Goal: Navigation & Orientation: Find specific page/section

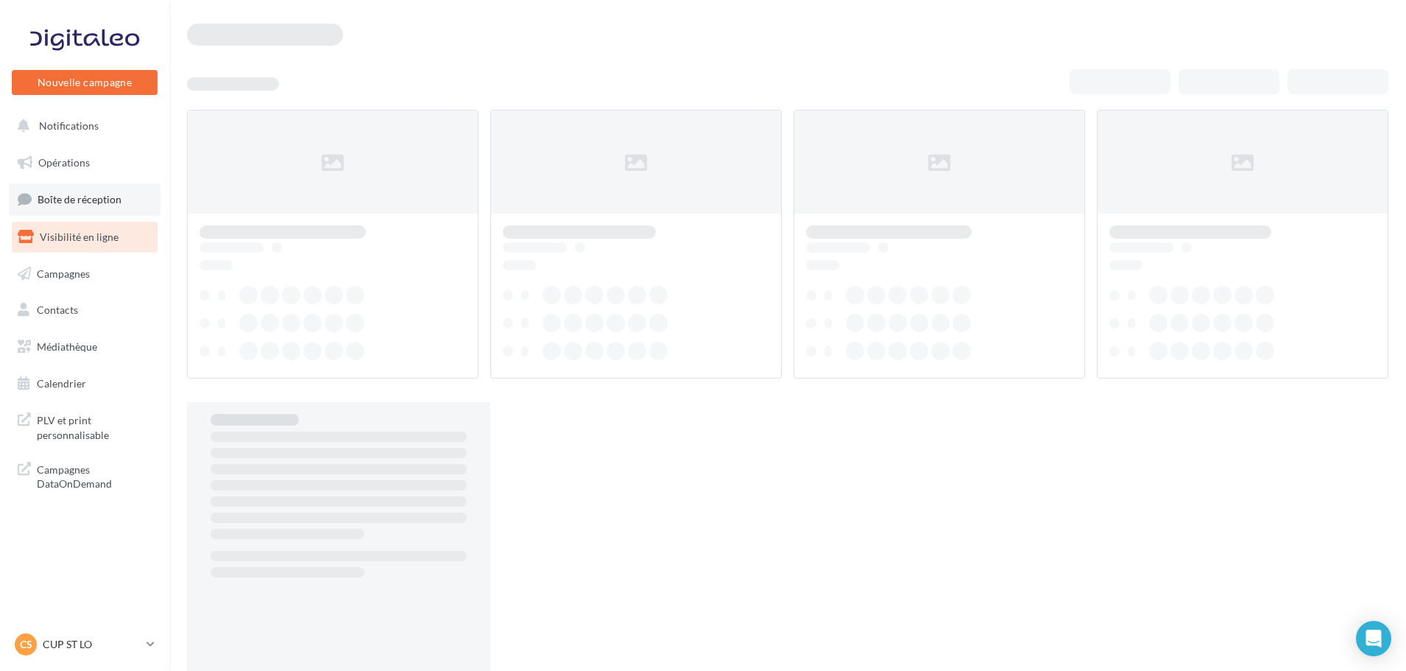
click at [79, 197] on span "Boîte de réception" at bounding box center [80, 199] width 84 height 13
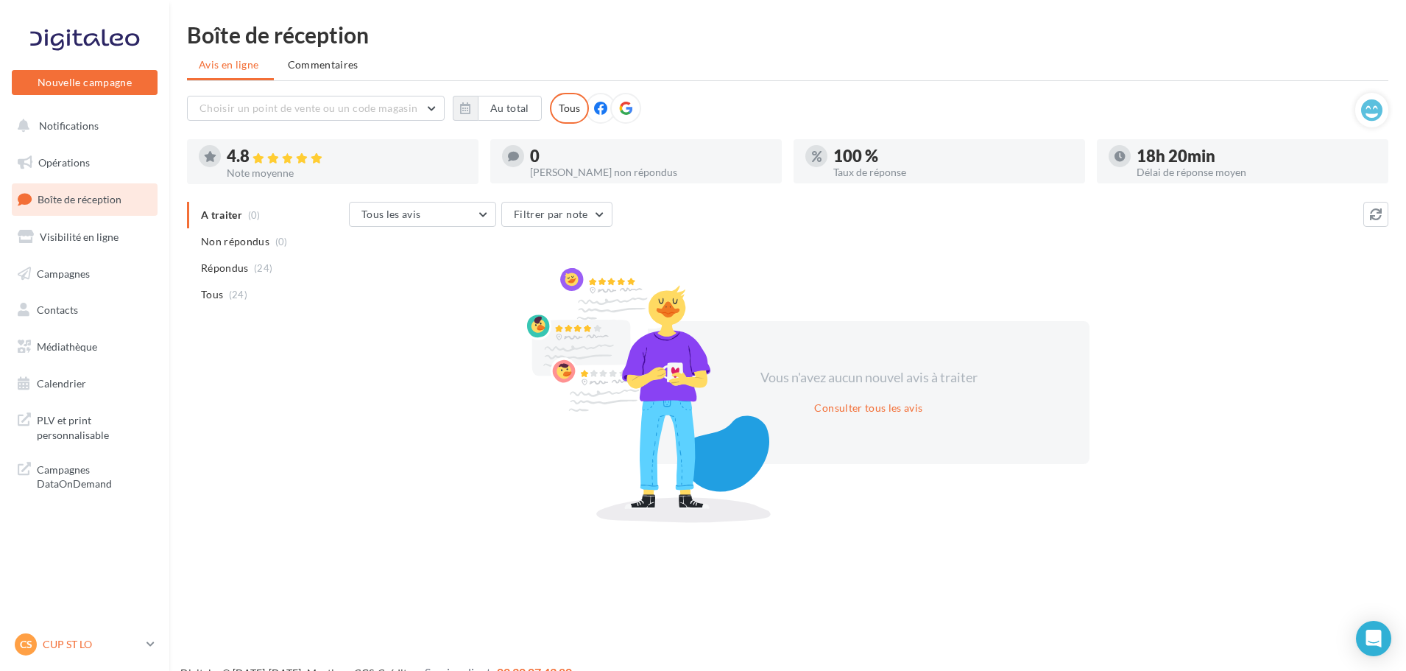
click at [97, 644] on p "CUP ST LO" at bounding box center [92, 644] width 98 height 15
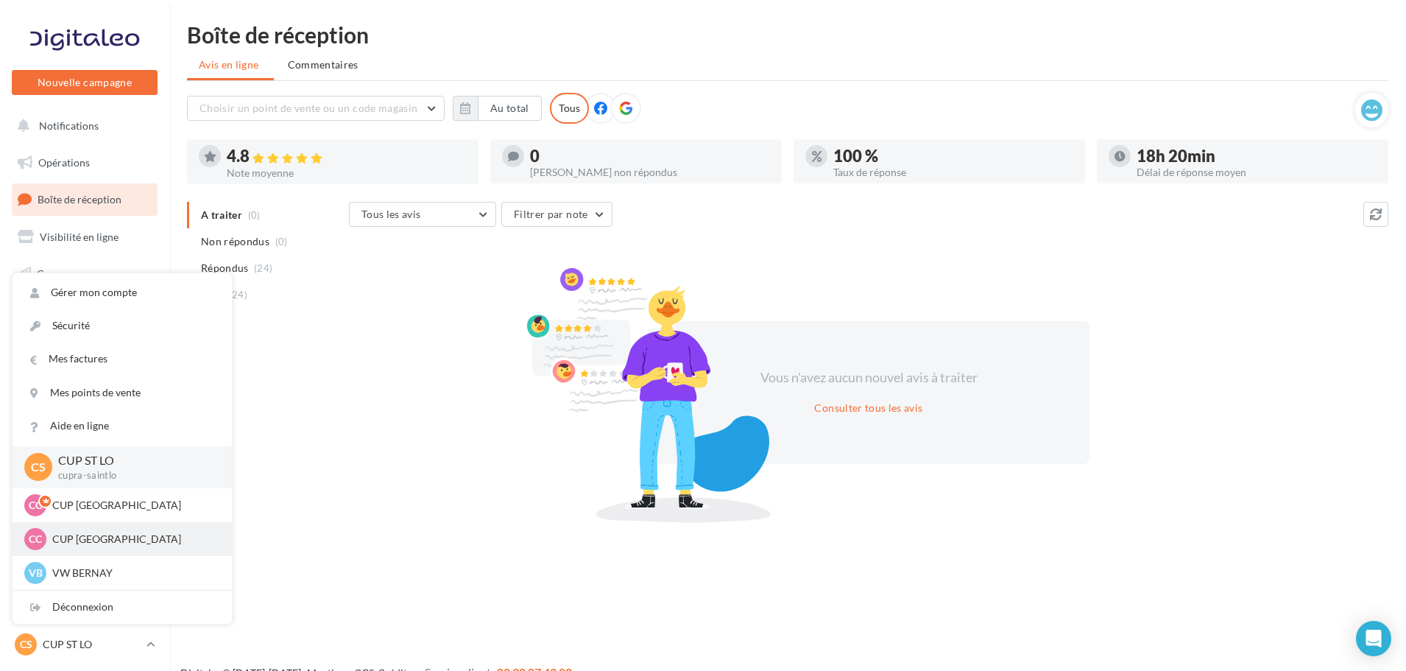
click at [86, 539] on p "CUP [GEOGRAPHIC_DATA]" at bounding box center [133, 538] width 162 height 15
